Goal: Transaction & Acquisition: Purchase product/service

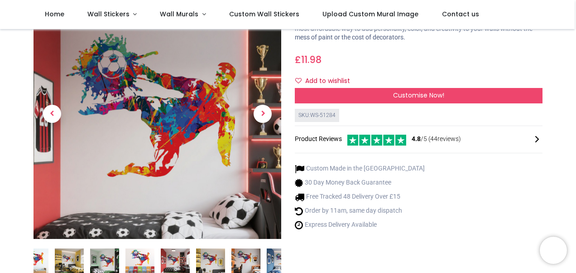
scroll to position [52, 0]
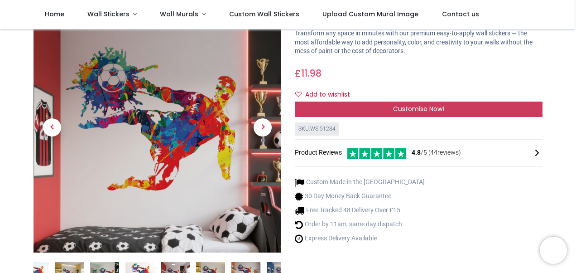
click at [438, 101] on div "Customise Now!" at bounding box center [419, 108] width 248 height 15
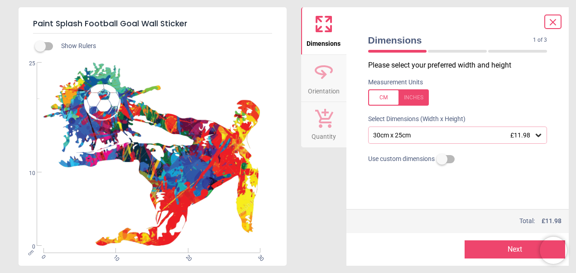
click at [442, 159] on label at bounding box center [442, 159] width 0 height 0
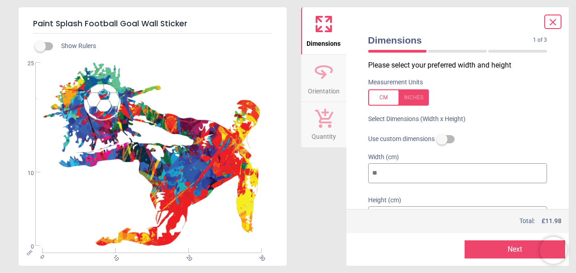
click at [442, 139] on label at bounding box center [442, 139] width 0 height 0
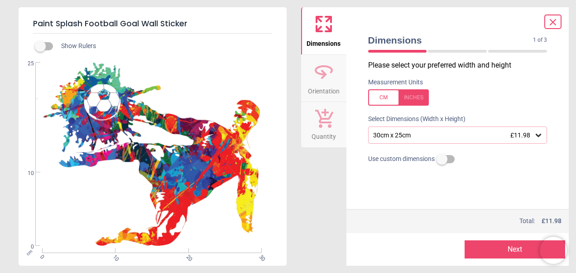
click at [539, 135] on icon at bounding box center [538, 134] width 9 height 9
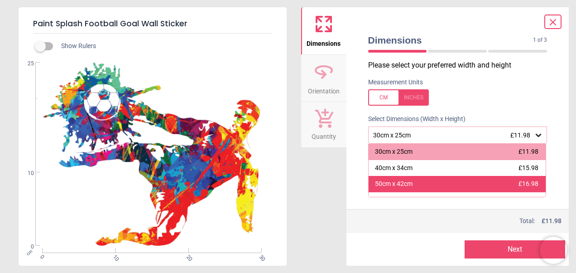
click at [458, 183] on div "50cm x 42cm £16.98" at bounding box center [458, 184] width 178 height 16
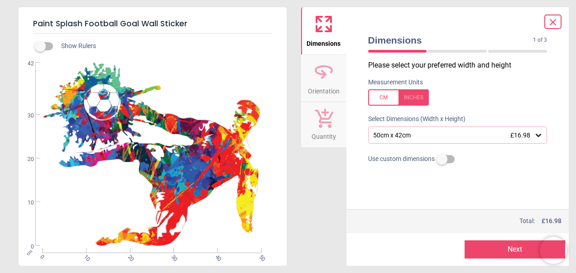
click at [536, 134] on icon at bounding box center [538, 134] width 9 height 9
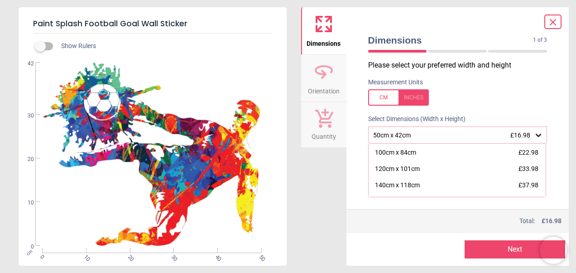
scroll to position [111, 0]
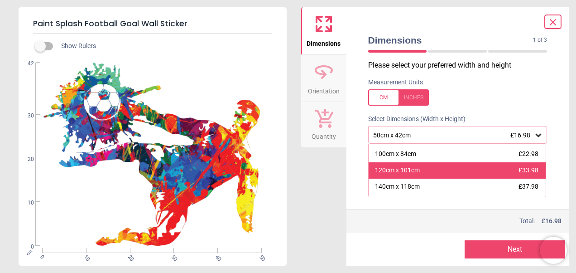
click at [467, 166] on div "120cm x 101cm £33.98" at bounding box center [458, 170] width 178 height 16
